Goal: Learn about a topic: Learn about a topic

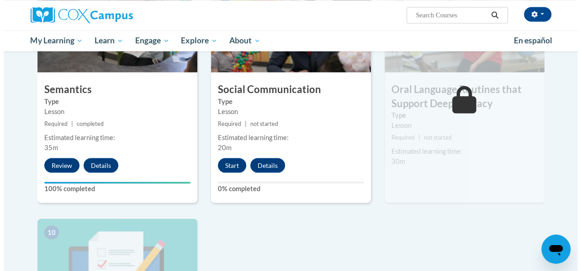
scroll to position [797, 0]
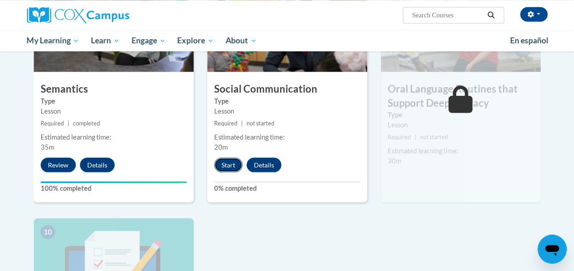
click at [227, 168] on button "Start" at bounding box center [228, 165] width 28 height 15
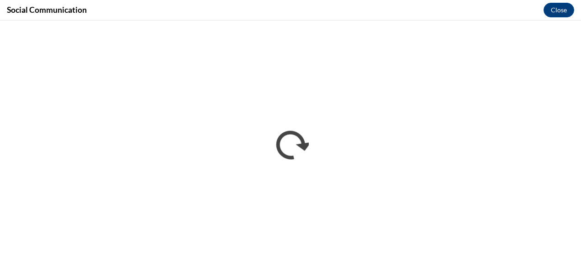
scroll to position [0, 0]
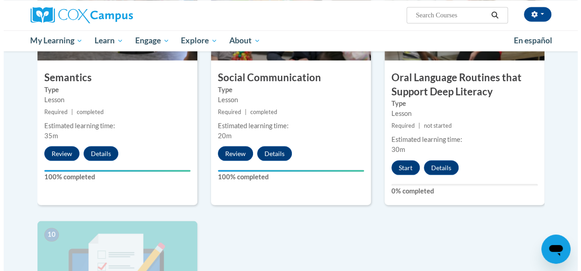
scroll to position [808, 0]
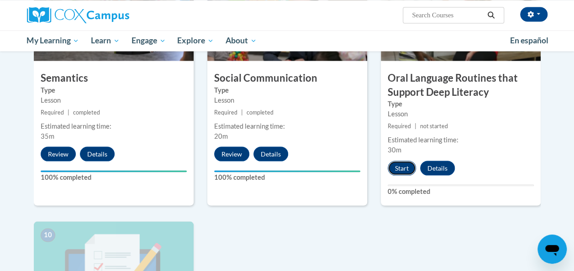
click at [394, 164] on button "Start" at bounding box center [402, 168] width 28 height 15
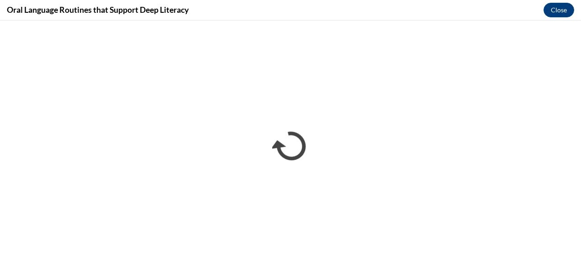
scroll to position [0, 0]
